Goal: Check status: Check status

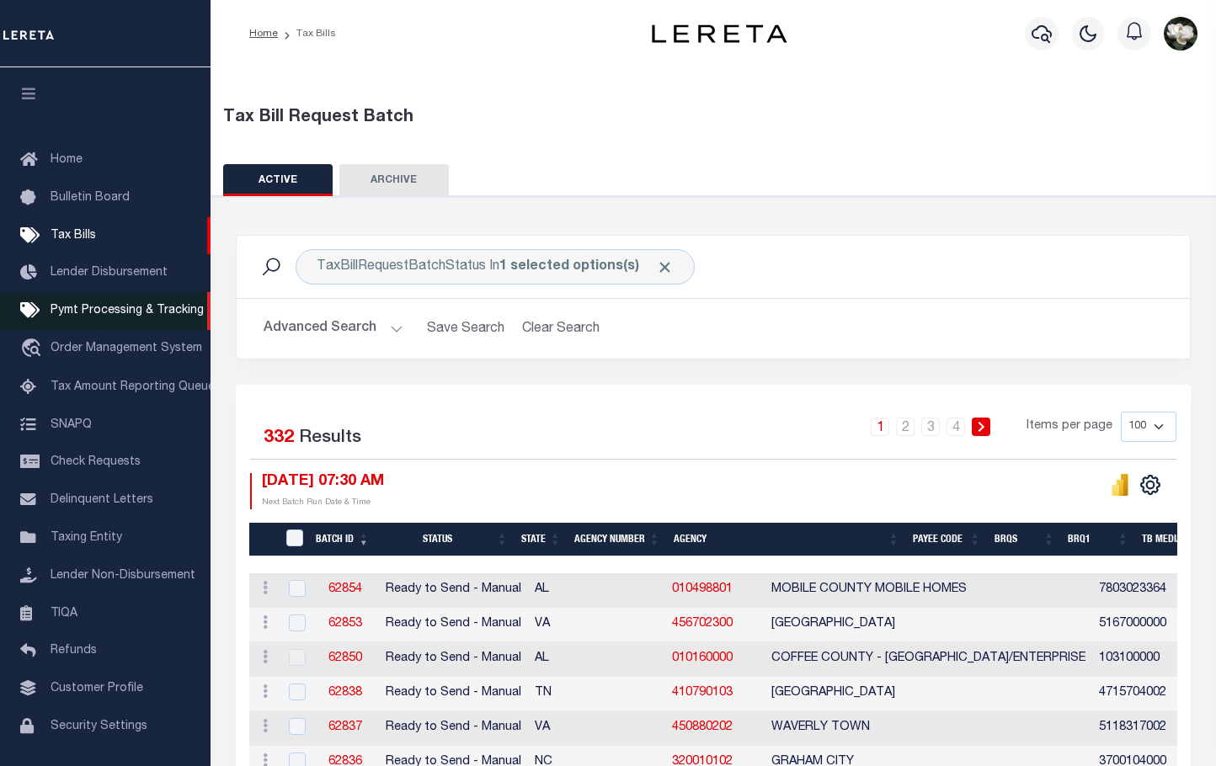
click at [151, 313] on span "Pymt Processing & Tracking" at bounding box center [127, 311] width 153 height 12
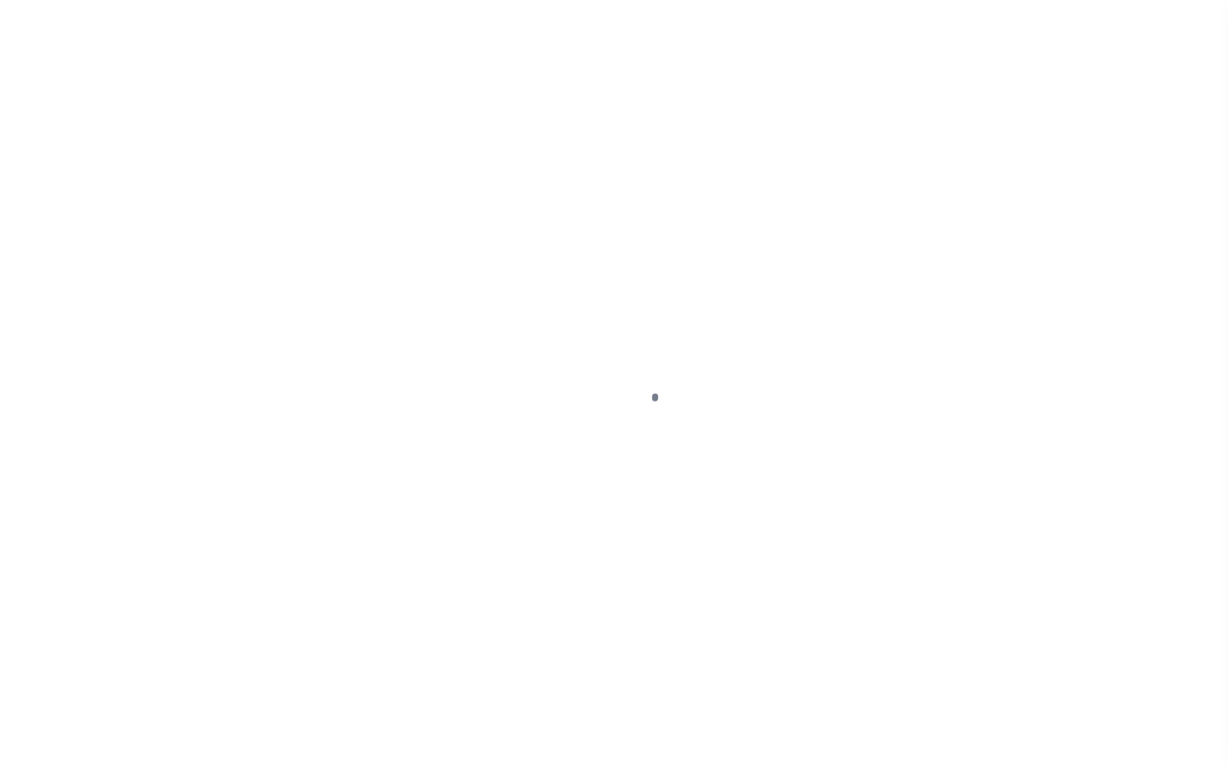
scroll to position [54, 0]
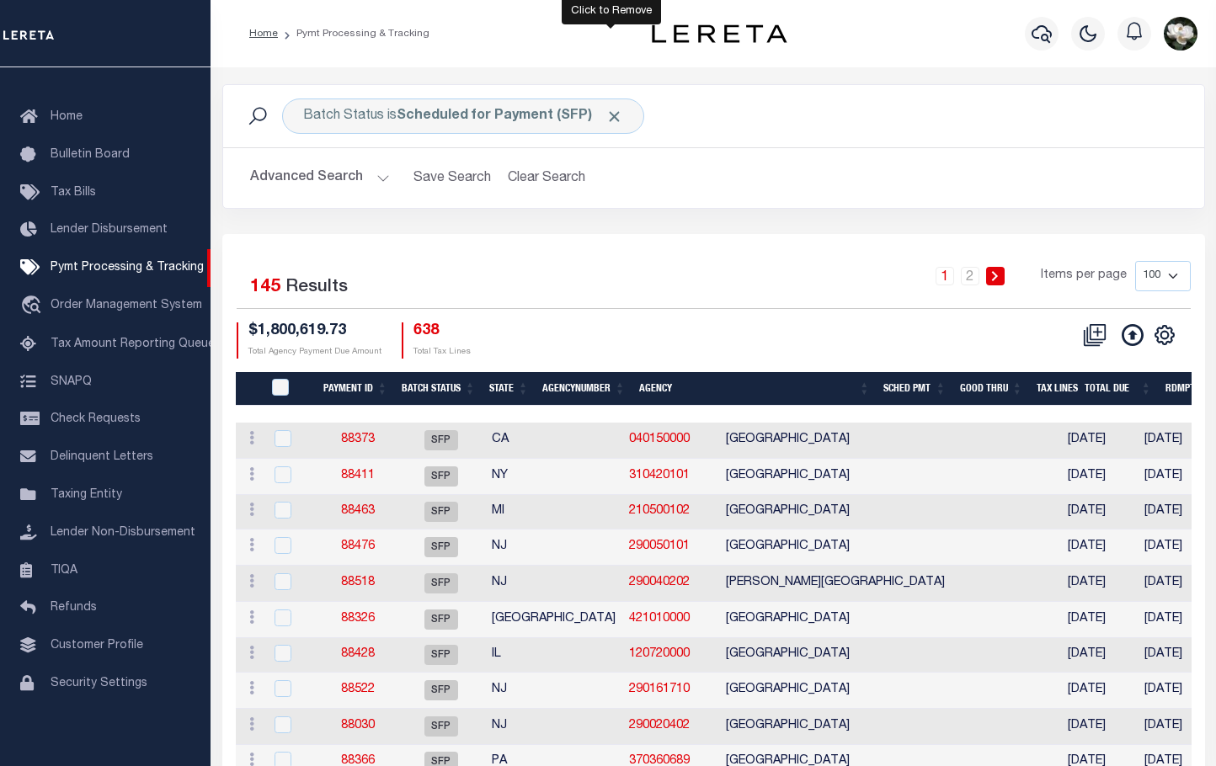
drag, startPoint x: 612, startPoint y: 117, endPoint x: 637, endPoint y: 109, distance: 25.8
click at [612, 118] on span "Click to Remove" at bounding box center [614, 117] width 18 height 18
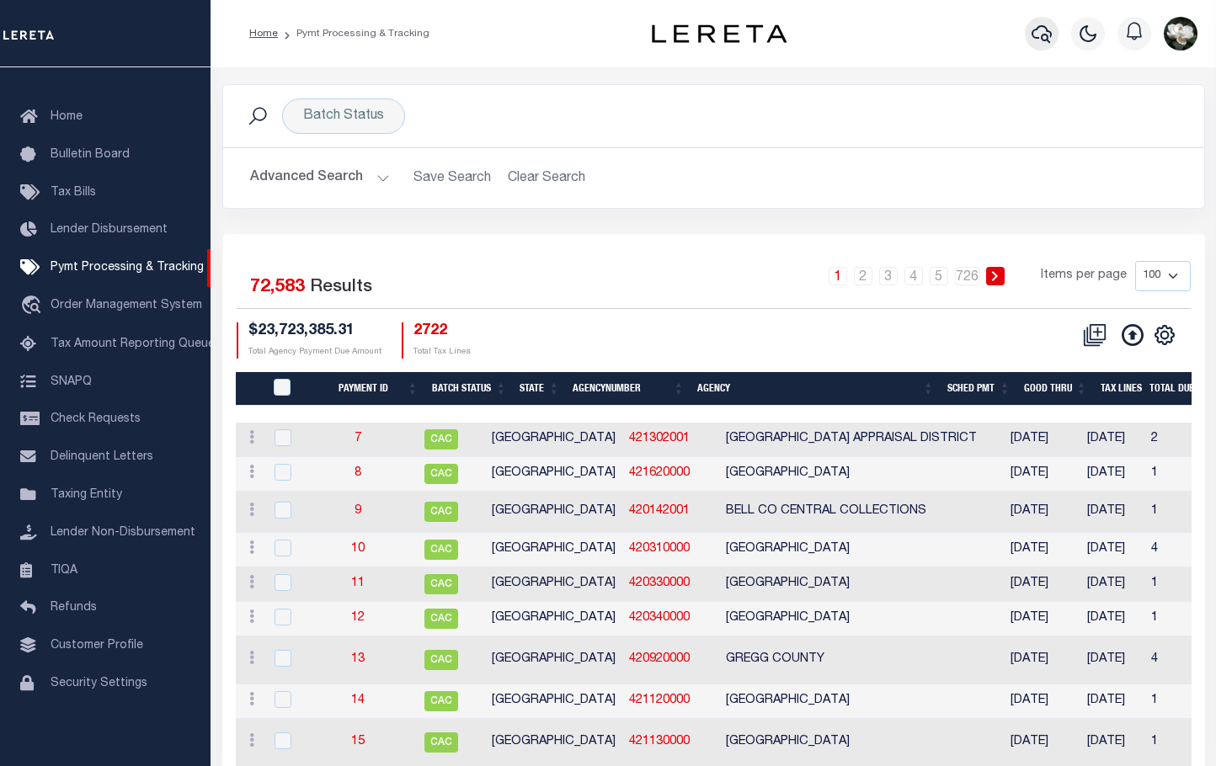
click at [1050, 43] on icon "button" at bounding box center [1041, 34] width 20 height 20
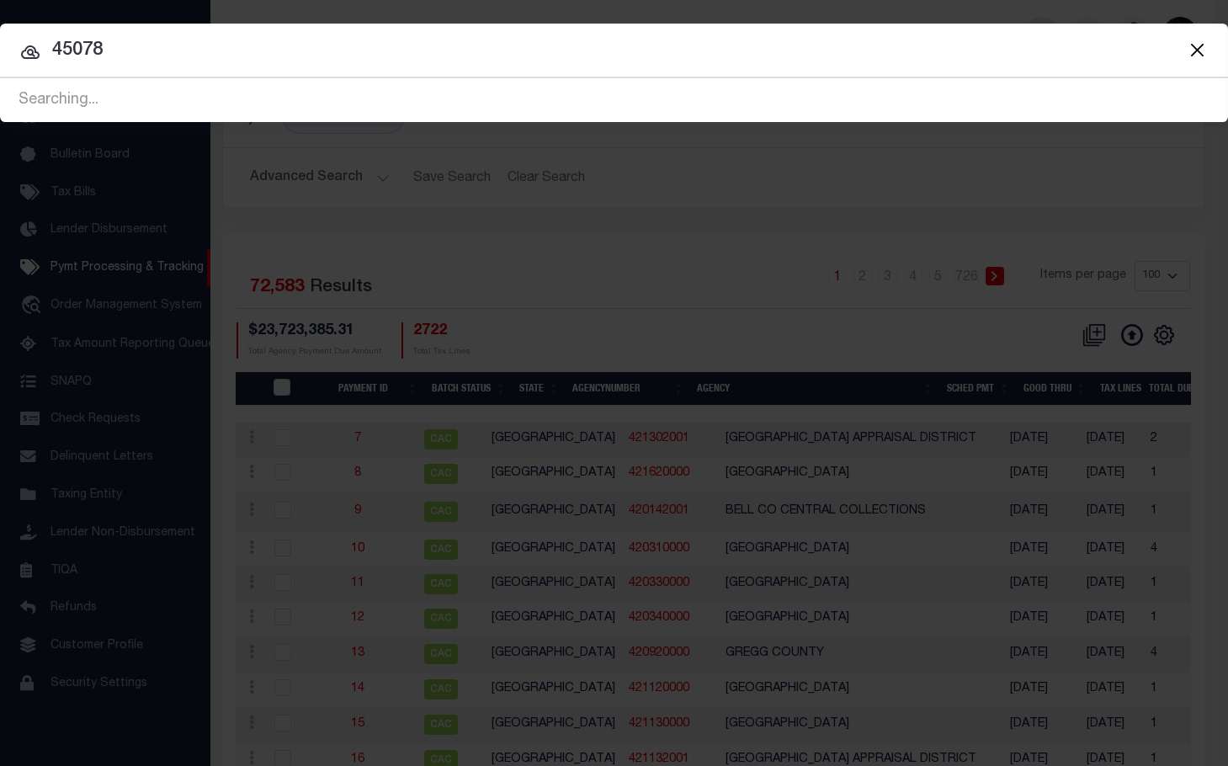
type input "45078"
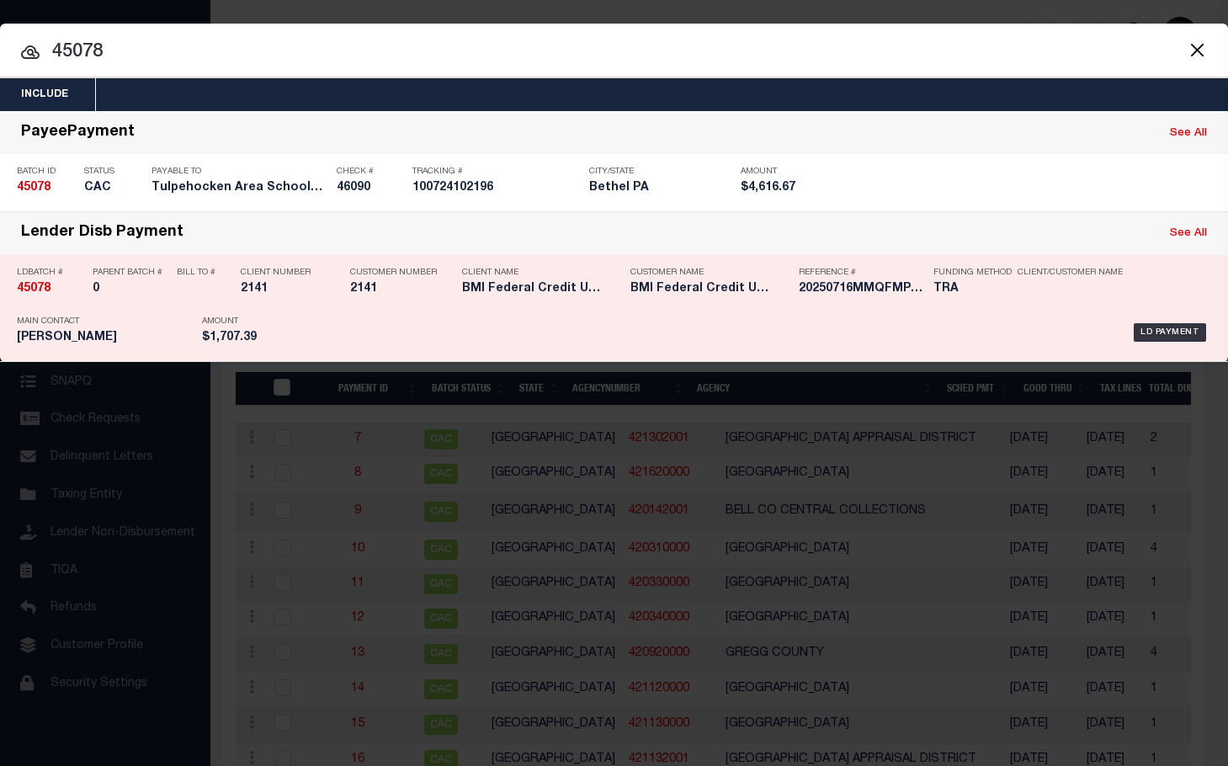
click at [881, 301] on div "Reference # 20250716MMQFMP2700296507161555FT03" at bounding box center [862, 283] width 126 height 49
